Goal: Use online tool/utility: Use online tool/utility

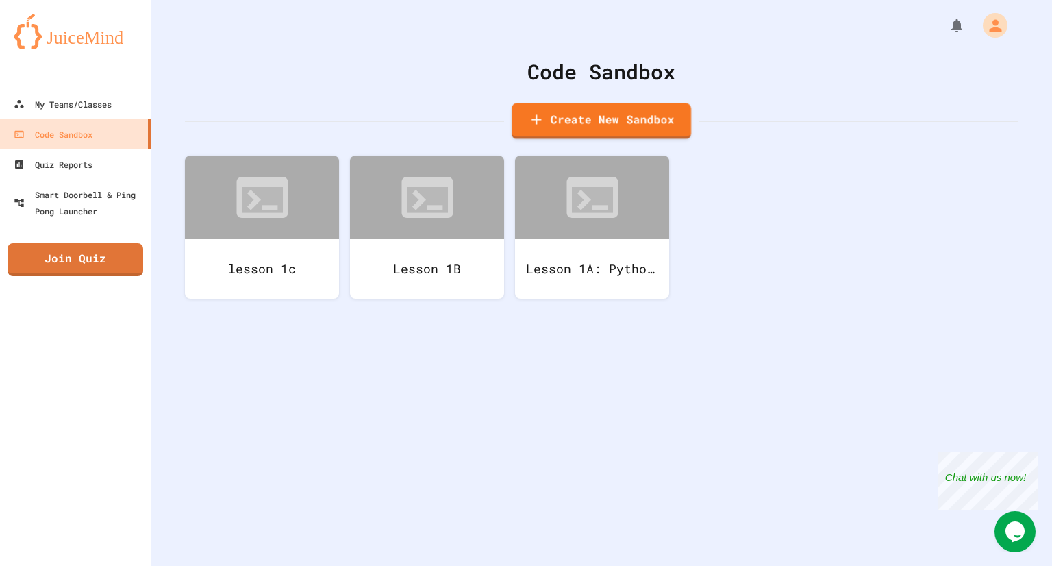
click at [606, 109] on link "Create New Sandbox" at bounding box center [601, 121] width 179 height 36
drag, startPoint x: 474, startPoint y: 157, endPoint x: 203, endPoint y: 118, distance: 273.9
type input "*********"
